Goal: Transaction & Acquisition: Download file/media

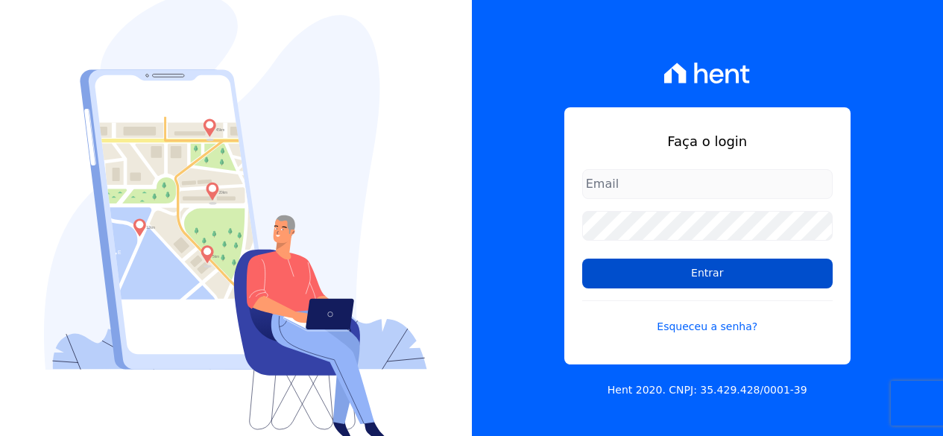
type input "[EMAIL_ADDRESS][DOMAIN_NAME]"
click at [681, 277] on input "Entrar" at bounding box center [707, 274] width 250 height 30
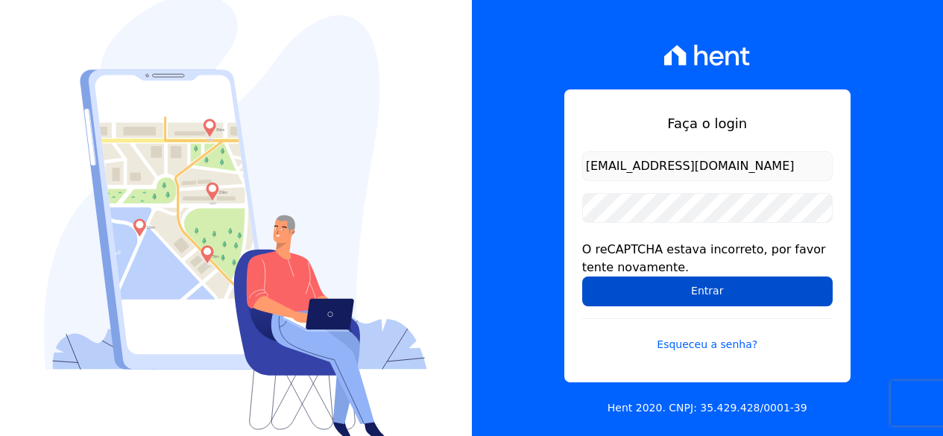
click at [616, 304] on input "Entrar" at bounding box center [707, 292] width 250 height 30
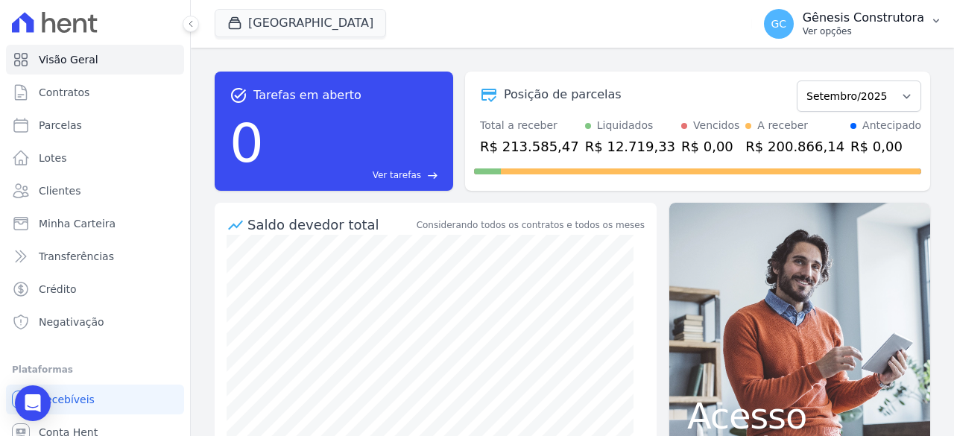
click at [839, 41] on button "GC Gênesis Construtora Ver opções" at bounding box center [853, 24] width 202 height 42
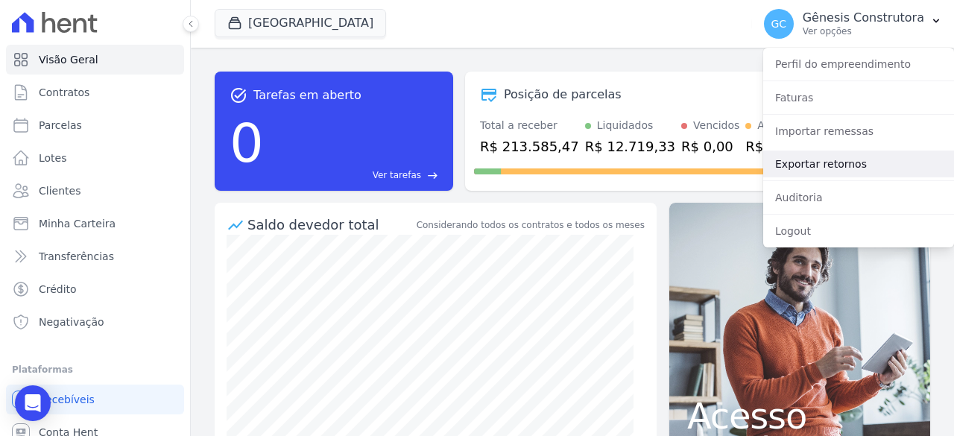
click at [877, 157] on link "Exportar retornos" at bounding box center [858, 164] width 191 height 27
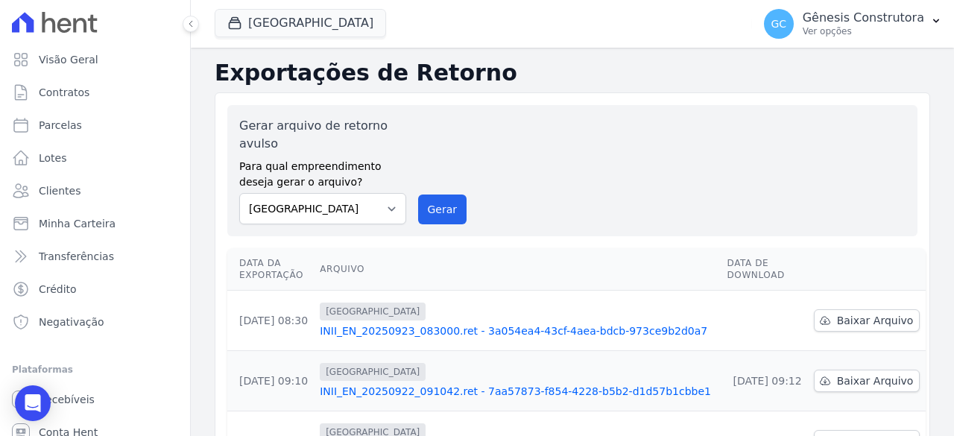
click at [313, 1] on div "[GEOGRAPHIC_DATA] Genesis Empreendimentos [GEOGRAPHIC_DATA] [GEOGRAPHIC_DATA] F…" at bounding box center [480, 23] width 531 height 49
click at [319, 12] on button "[GEOGRAPHIC_DATA]" at bounding box center [300, 23] width 171 height 28
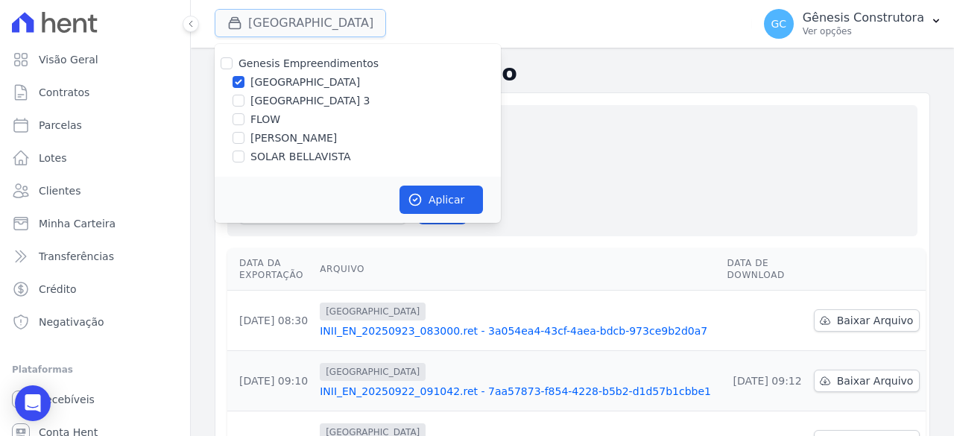
click at [319, 12] on button "[GEOGRAPHIC_DATA]" at bounding box center [300, 23] width 171 height 28
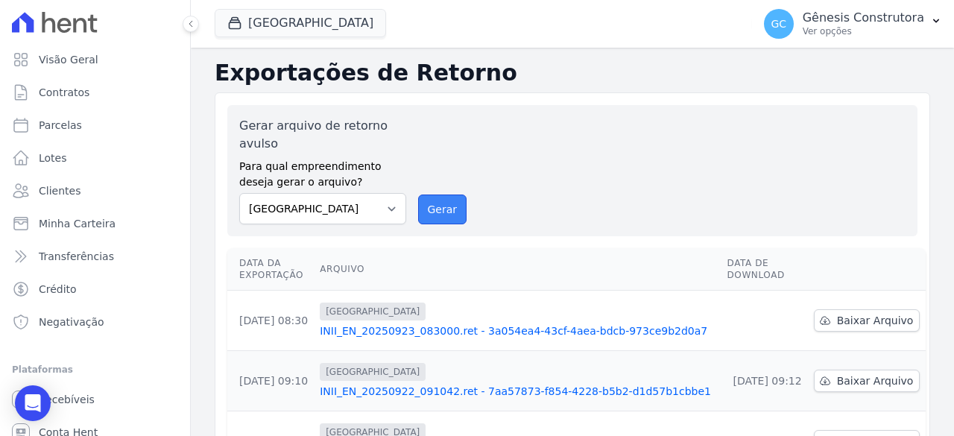
click at [438, 220] on button "Gerar" at bounding box center [442, 210] width 49 height 30
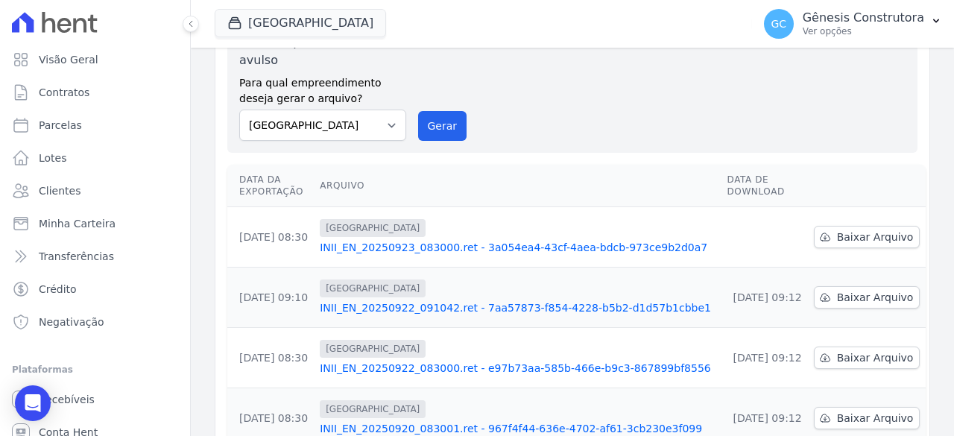
scroll to position [149, 0]
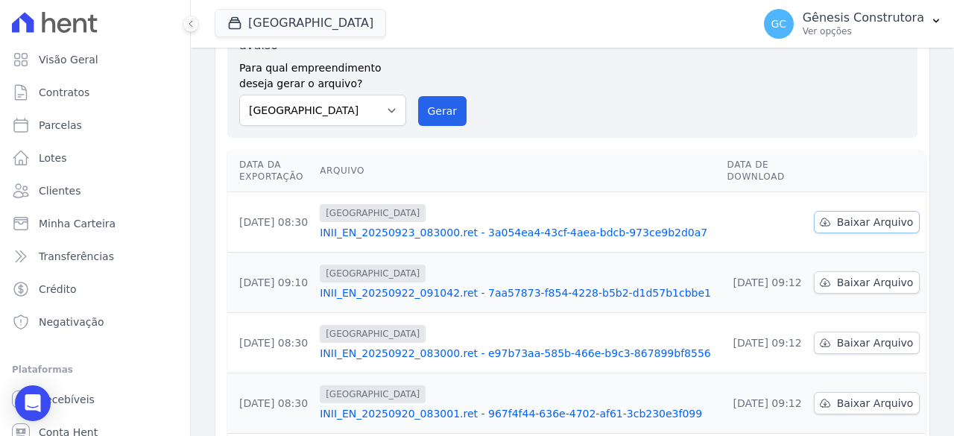
click at [884, 222] on span "Baixar Arquivo" at bounding box center [875, 222] width 77 height 15
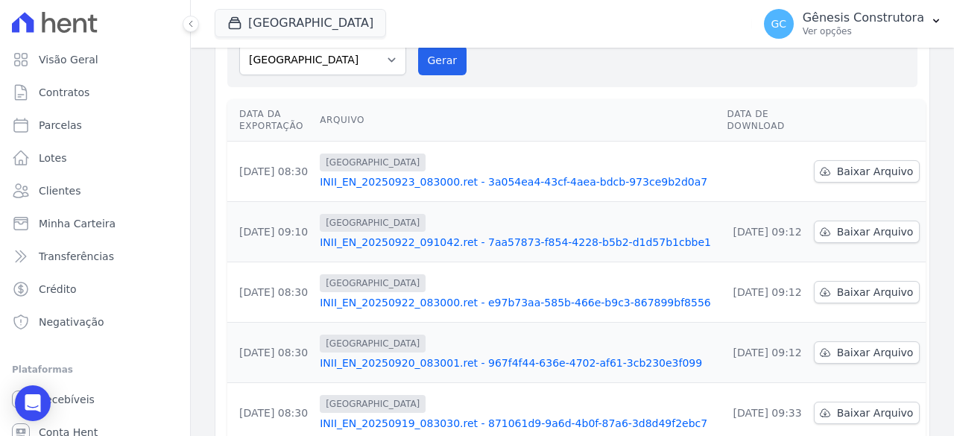
scroll to position [98, 0]
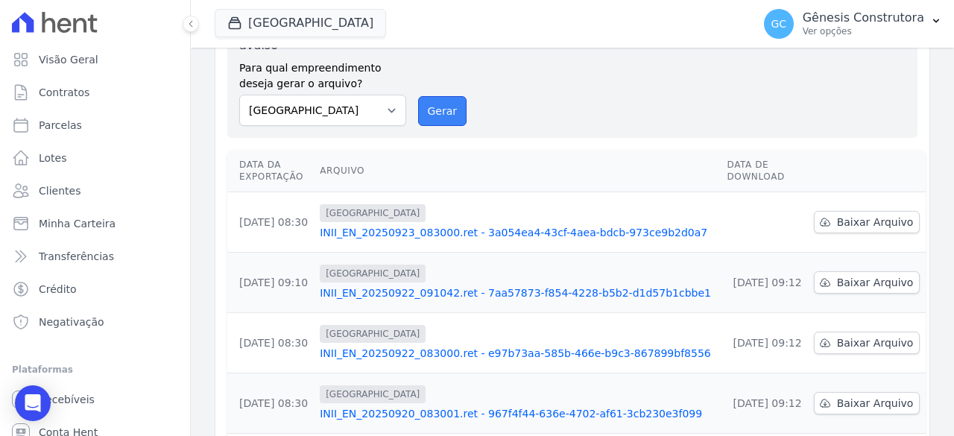
click at [423, 110] on button "Gerar" at bounding box center [442, 111] width 49 height 30
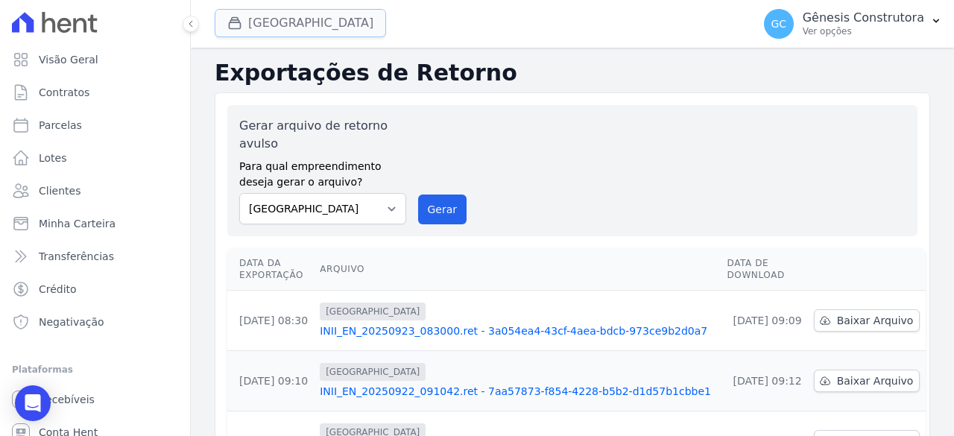
click at [301, 23] on button "[GEOGRAPHIC_DATA]" at bounding box center [300, 23] width 171 height 28
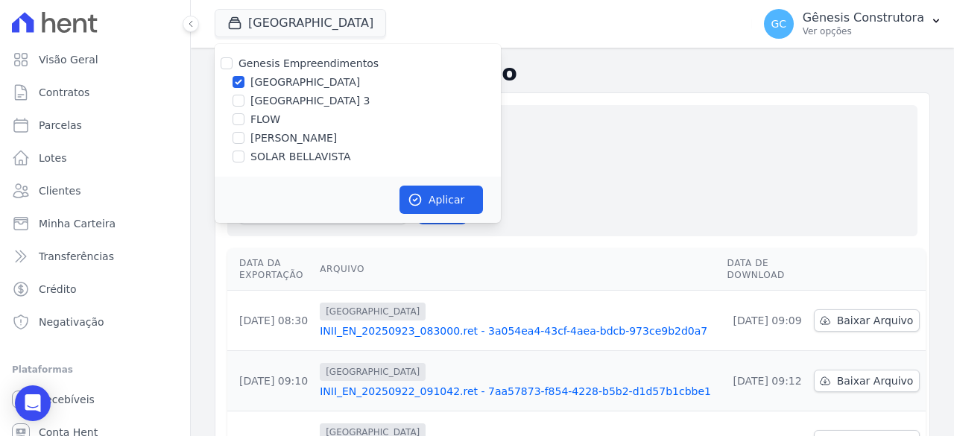
click at [284, 98] on label "[GEOGRAPHIC_DATA] 3" at bounding box center [310, 101] width 120 height 16
click at [244, 98] on input "[GEOGRAPHIC_DATA] 3" at bounding box center [239, 101] width 12 height 12
checkbox input "true"
click at [284, 83] on label "[GEOGRAPHIC_DATA]" at bounding box center [305, 83] width 110 height 16
click at [244, 83] on input "[GEOGRAPHIC_DATA]" at bounding box center [239, 82] width 12 height 12
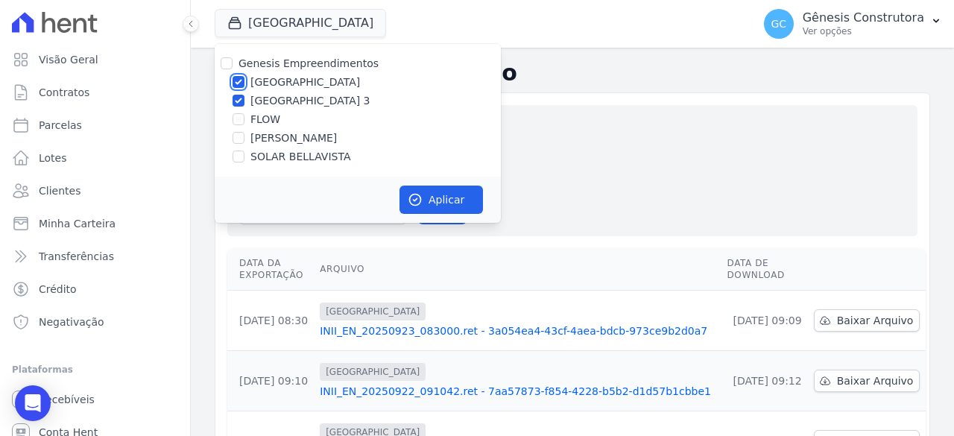
checkbox input "false"
click at [464, 183] on div "Aplicar" at bounding box center [358, 200] width 286 height 46
click at [463, 189] on button "Aplicar" at bounding box center [441, 200] width 83 height 28
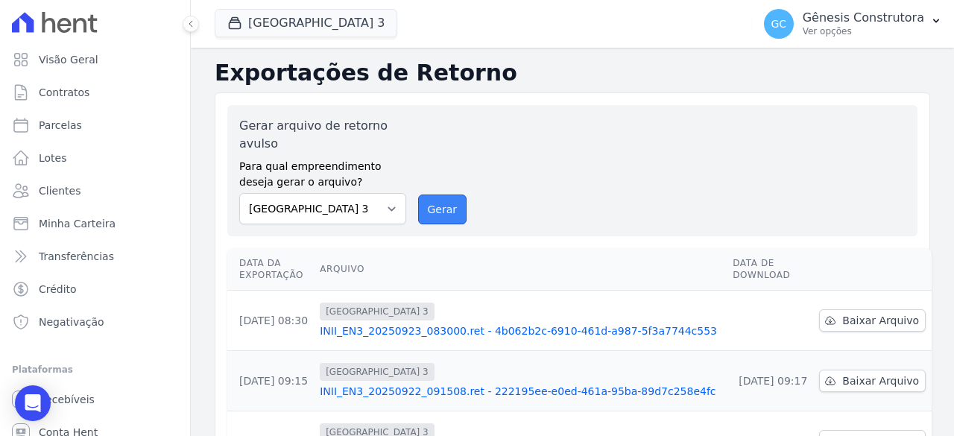
click at [433, 208] on button "Gerar" at bounding box center [442, 210] width 49 height 30
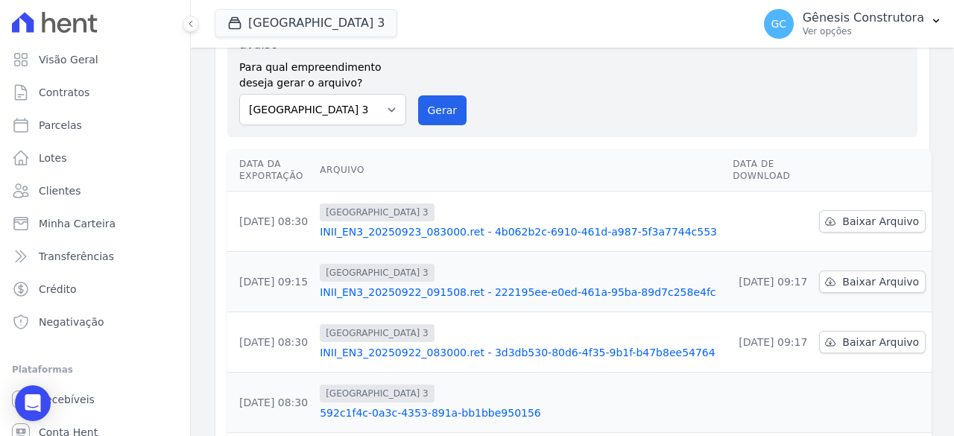
scroll to position [149, 0]
click at [820, 212] on link "Baixar Arquivo" at bounding box center [872, 222] width 107 height 22
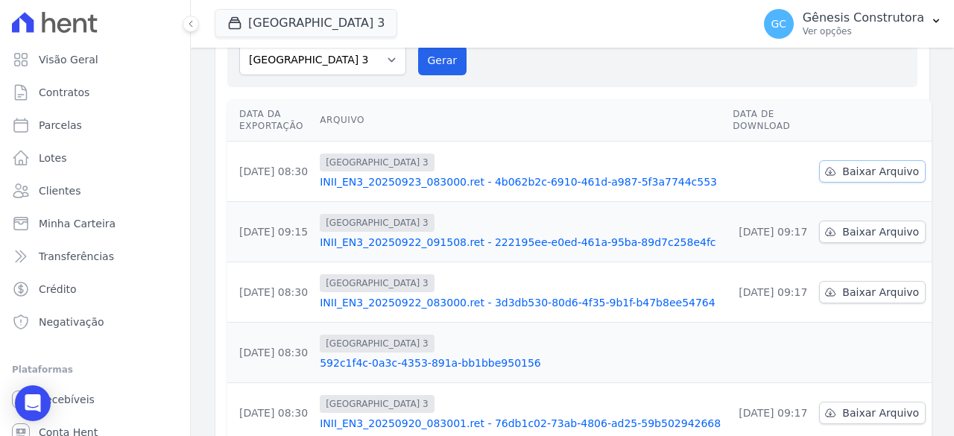
scroll to position [98, 0]
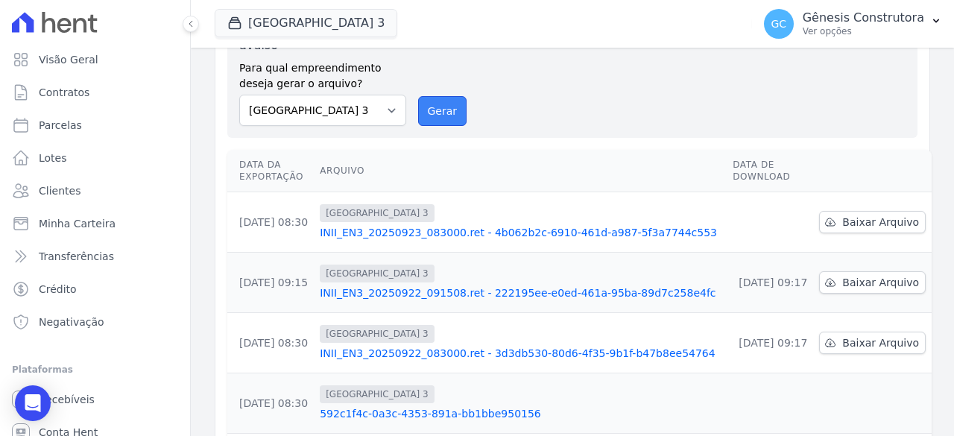
click at [423, 117] on button "Gerar" at bounding box center [442, 111] width 49 height 30
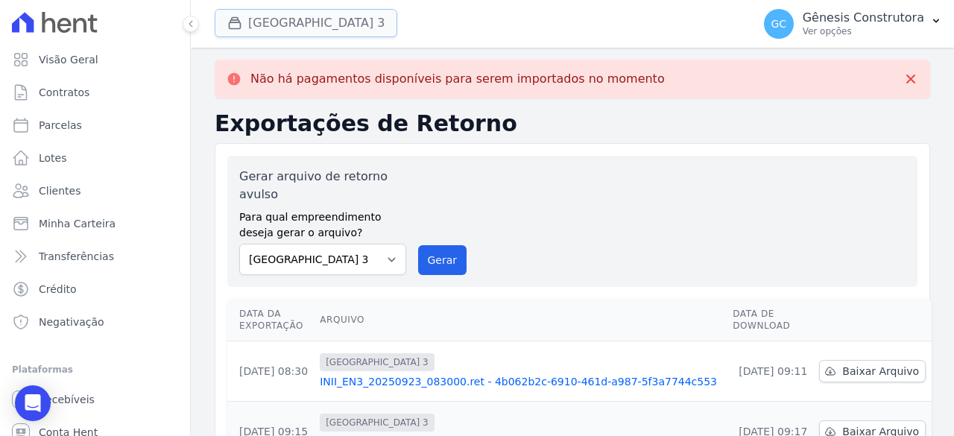
click at [308, 28] on button "[GEOGRAPHIC_DATA] 3" at bounding box center [306, 23] width 183 height 28
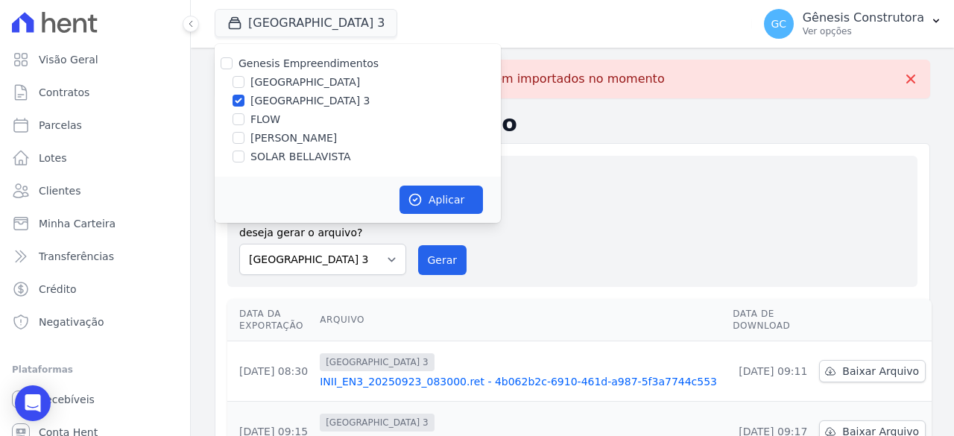
click at [256, 127] on label "FLOW" at bounding box center [265, 120] width 30 height 16
click at [244, 125] on input "FLOW" at bounding box center [239, 119] width 12 height 12
checkbox input "true"
click at [266, 141] on label "[PERSON_NAME]" at bounding box center [293, 138] width 86 height 16
click at [244, 141] on input "[PERSON_NAME]" at bounding box center [239, 138] width 12 height 12
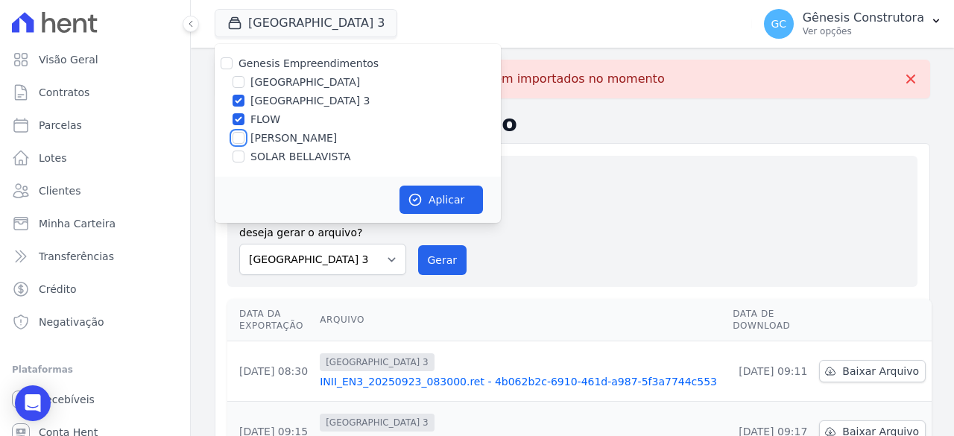
checkbox input "true"
click at [256, 120] on label "FLOW" at bounding box center [265, 120] width 30 height 16
click at [244, 120] on input "FLOW" at bounding box center [239, 119] width 12 height 12
checkbox input "false"
click at [256, 95] on label "[GEOGRAPHIC_DATA] 3" at bounding box center [310, 101] width 120 height 16
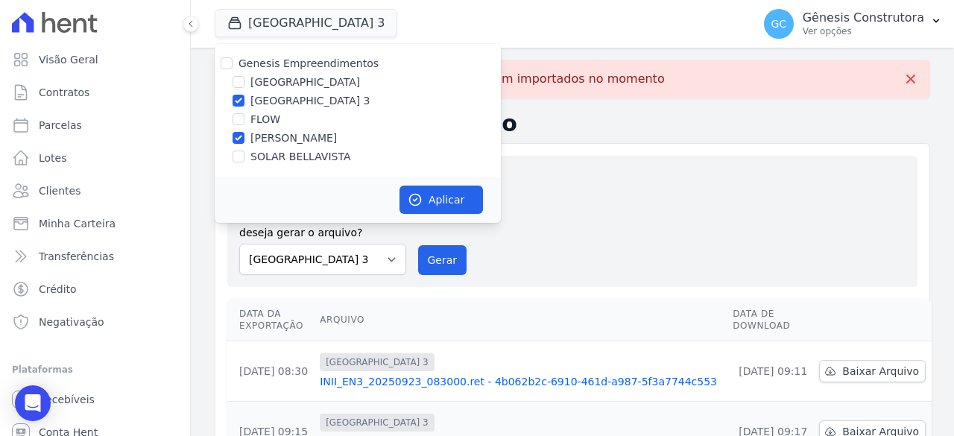
click at [244, 95] on input "[GEOGRAPHIC_DATA] 3" at bounding box center [239, 101] width 12 height 12
checkbox input "false"
click at [433, 199] on button "Aplicar" at bounding box center [441, 200] width 83 height 28
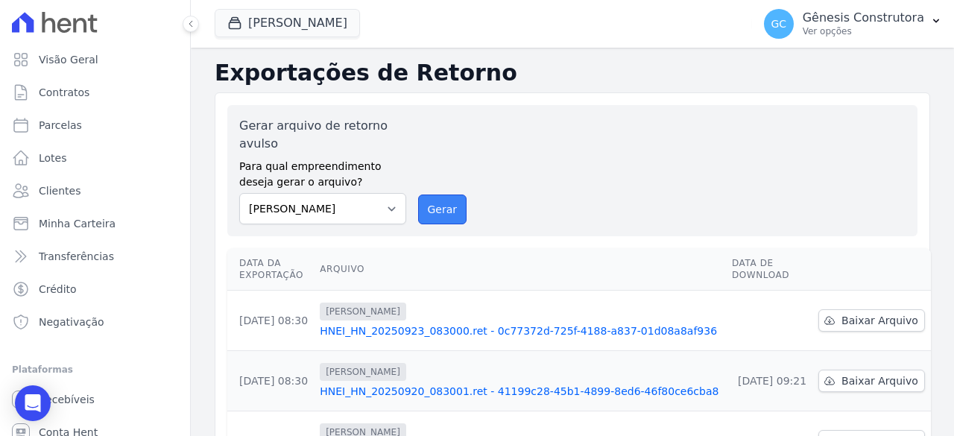
click at [442, 199] on button "Gerar" at bounding box center [442, 210] width 49 height 30
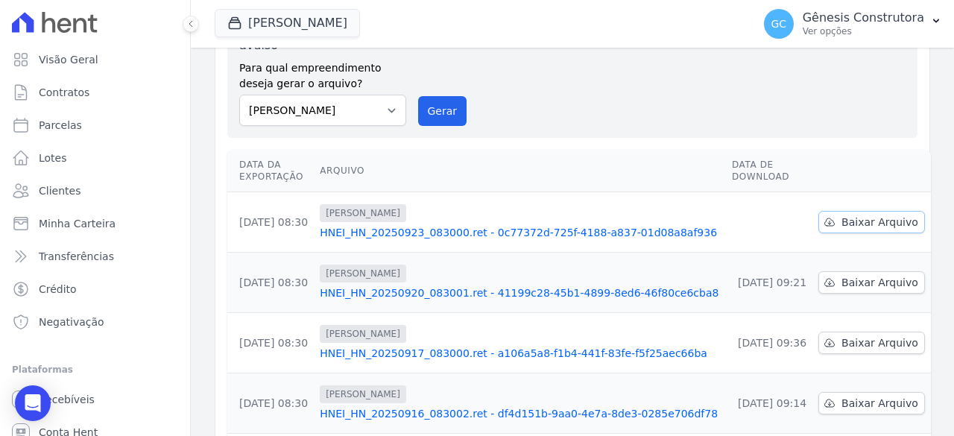
click at [870, 220] on span "Baixar Arquivo" at bounding box center [880, 222] width 77 height 15
click at [21, 392] on div "Open Intercom Messenger" at bounding box center [33, 404] width 40 height 40
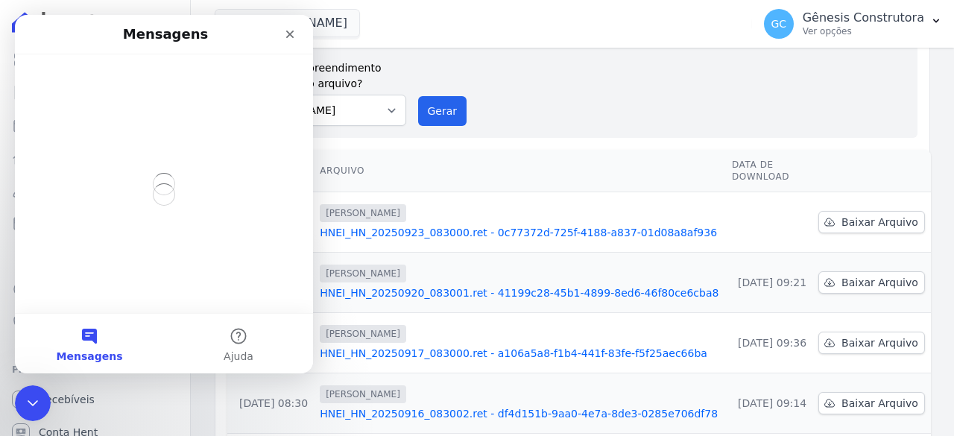
scroll to position [0, 0]
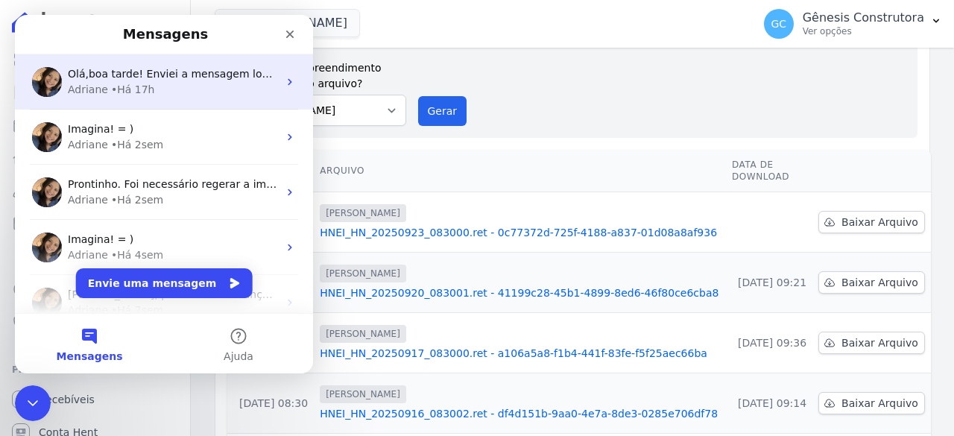
click at [174, 68] on span "Olá,boa tarde! Enviei a mensagem logo pela manhã e estou no aguardo do retorno.…" at bounding box center [388, 74] width 640 height 12
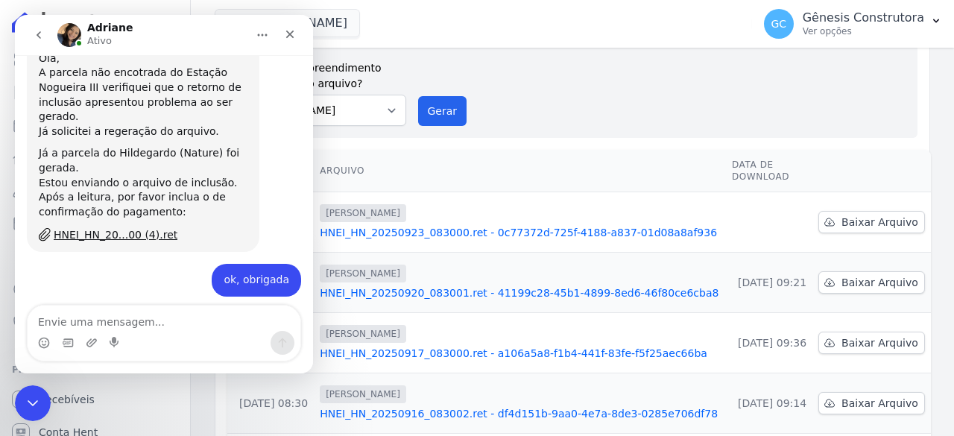
scroll to position [10415, 0]
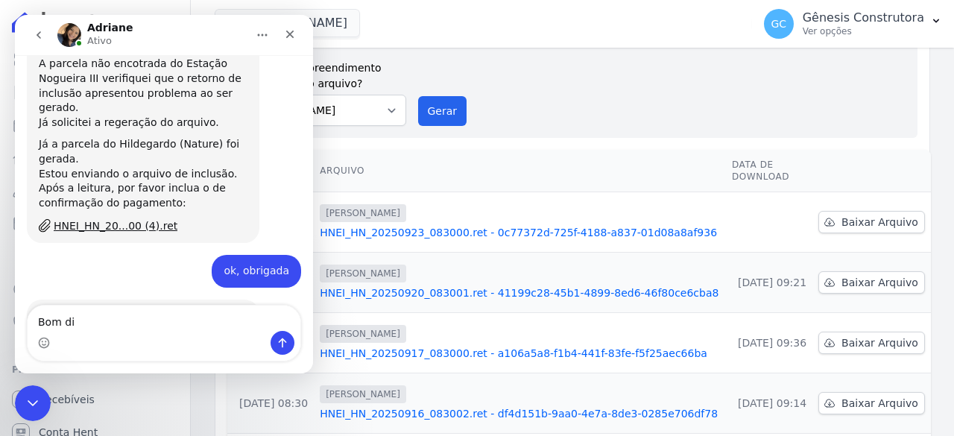
type textarea "Bom dia"
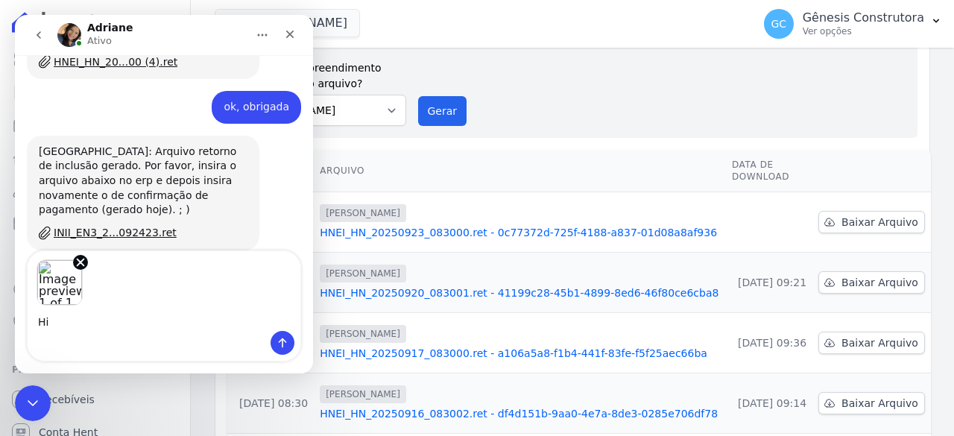
scroll to position [10579, 0]
type textarea "[PERSON_NAME]"
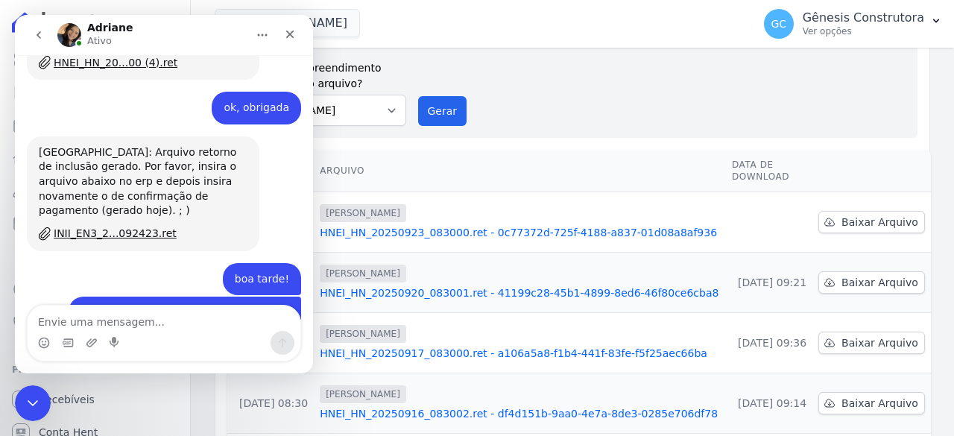
scroll to position [10610, 0]
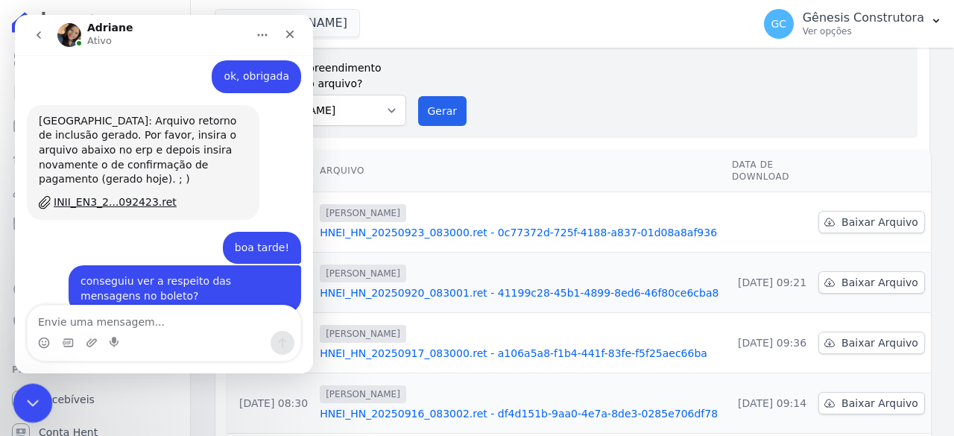
click at [18, 398] on div "Encerramento do Messenger da Intercom" at bounding box center [31, 401] width 36 height 36
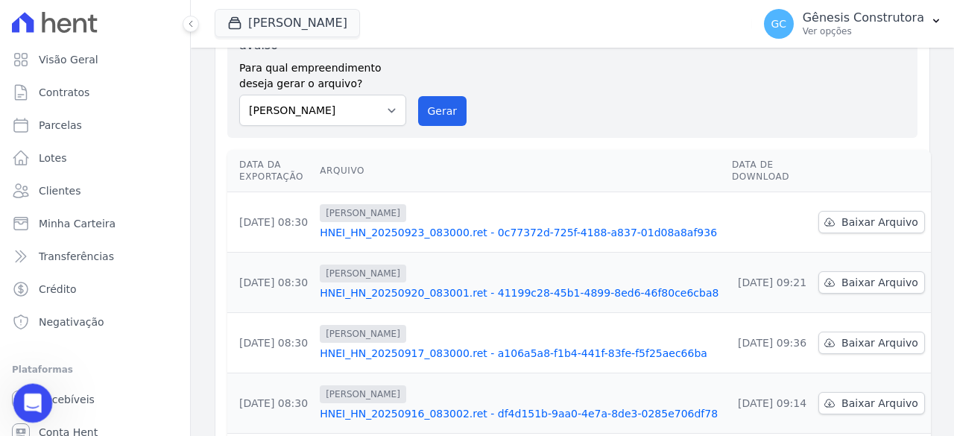
click at [35, 411] on div "Abertura do Messenger da Intercom" at bounding box center [30, 400] width 49 height 49
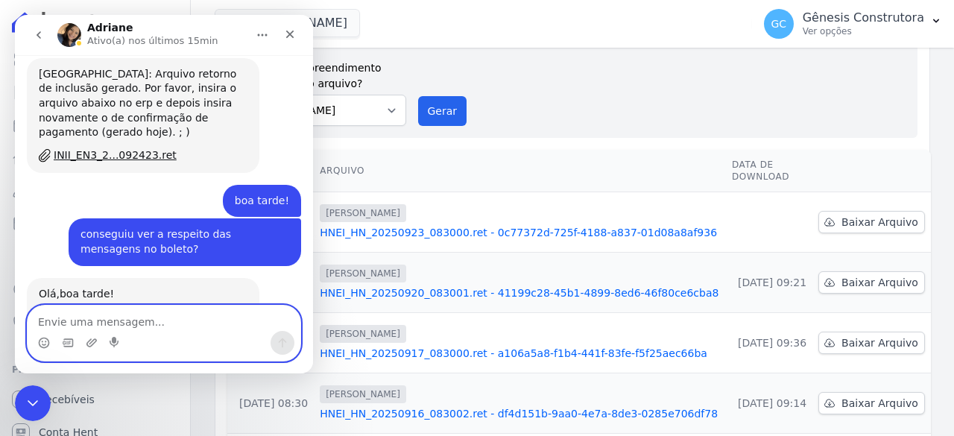
scroll to position [10780, 0]
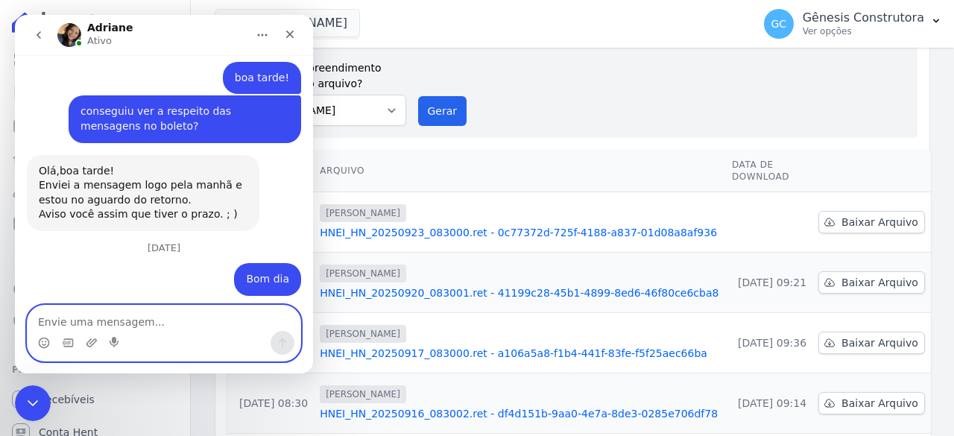
click at [143, 325] on textarea "Envie uma mensagem..." at bounding box center [164, 318] width 273 height 25
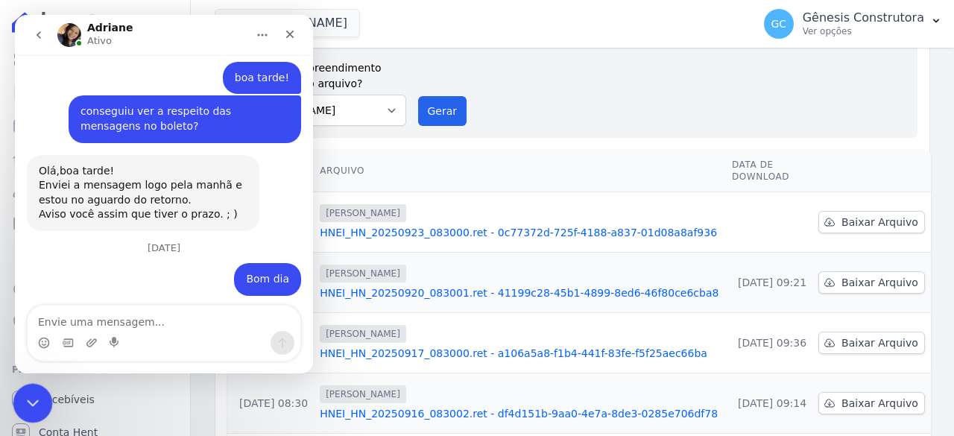
click at [28, 414] on div "Encerramento do Messenger da Intercom" at bounding box center [31, 401] width 36 height 36
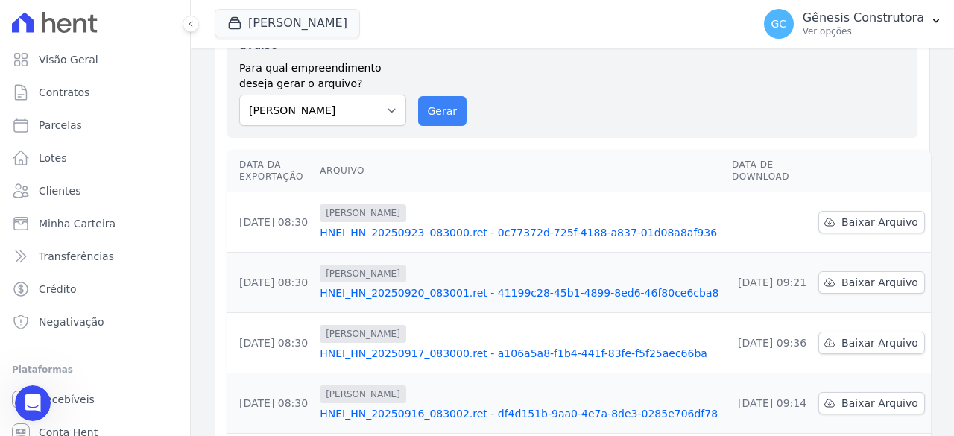
drag, startPoint x: 476, startPoint y: 91, endPoint x: 441, endPoint y: 111, distance: 40.4
click at [475, 92] on div "Gerar arquivo de retorno avulso Para qual empreendimento deseja gerar o arquivo…" at bounding box center [572, 72] width 666 height 107
click at [441, 111] on button "Gerar" at bounding box center [442, 111] width 49 height 30
